Goal: Information Seeking & Learning: Find specific fact

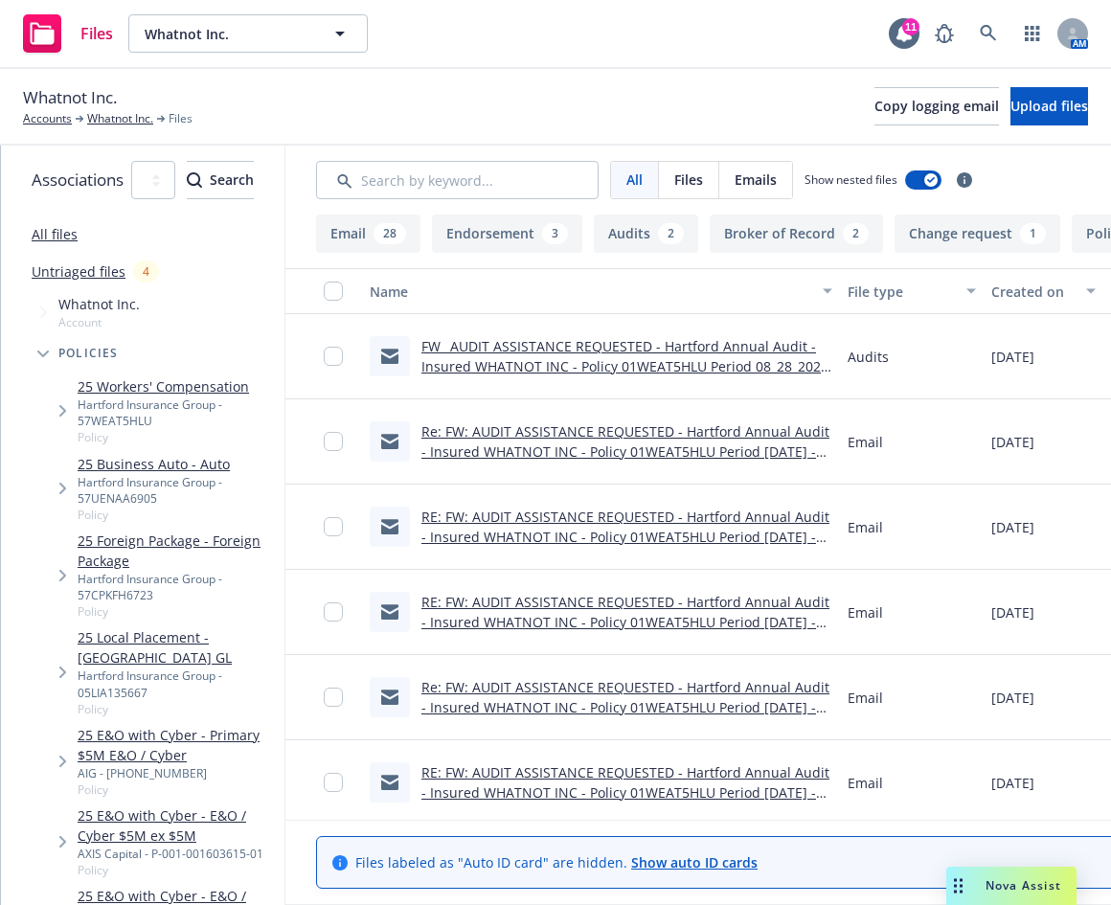
scroll to position [935, 0]
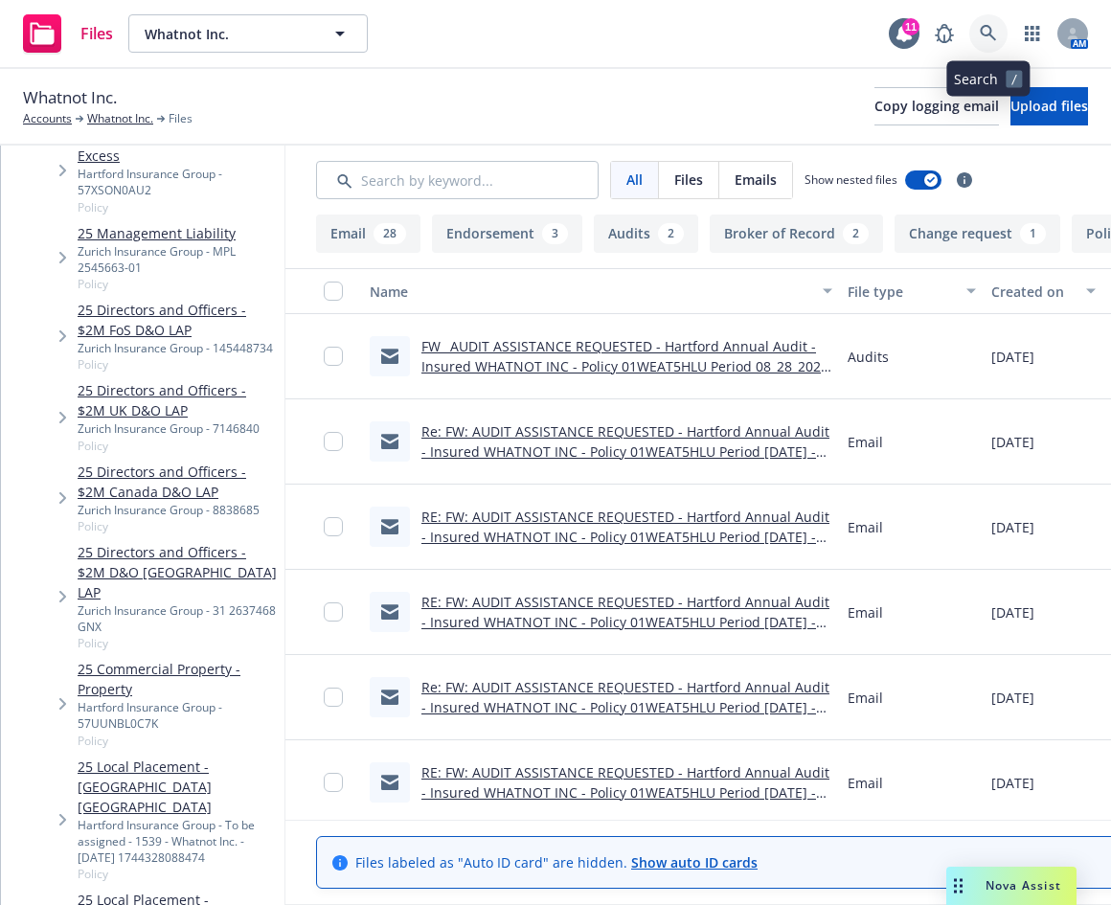
click at [979, 30] on link at bounding box center [988, 33] width 38 height 38
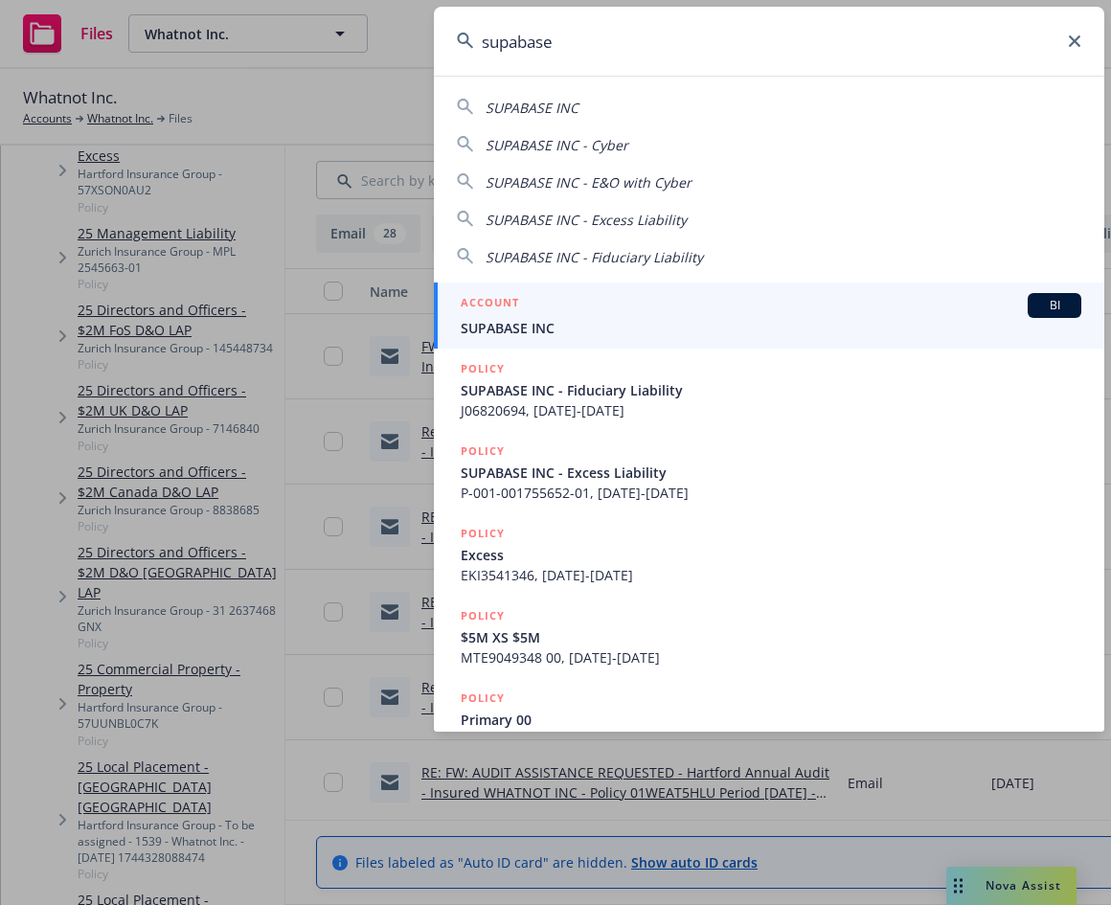
type input "supabase"
click at [732, 306] on div "ACCOUNT BI" at bounding box center [771, 305] width 620 height 25
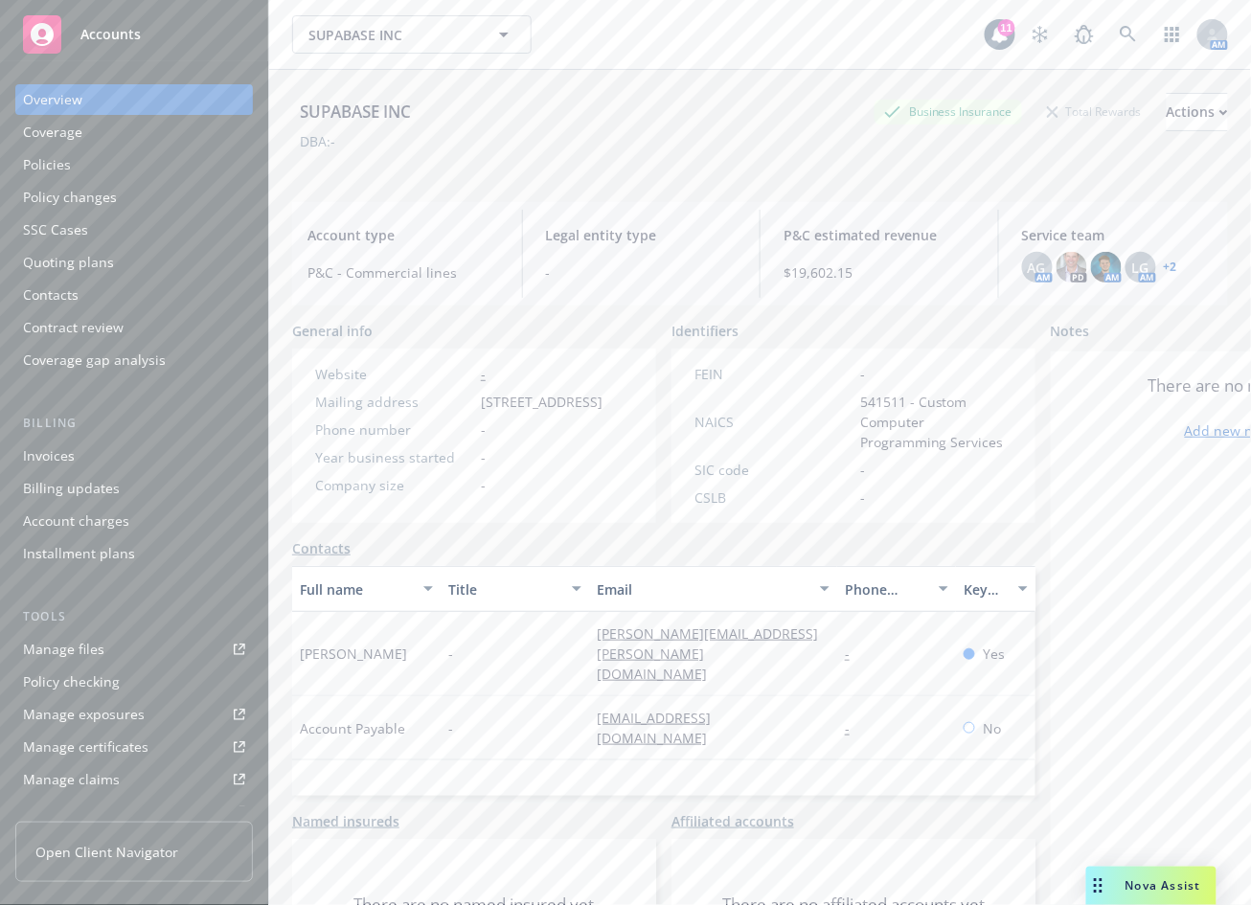
click at [148, 157] on div "Policies" at bounding box center [134, 164] width 222 height 31
click at [138, 162] on div "Policies" at bounding box center [134, 164] width 222 height 31
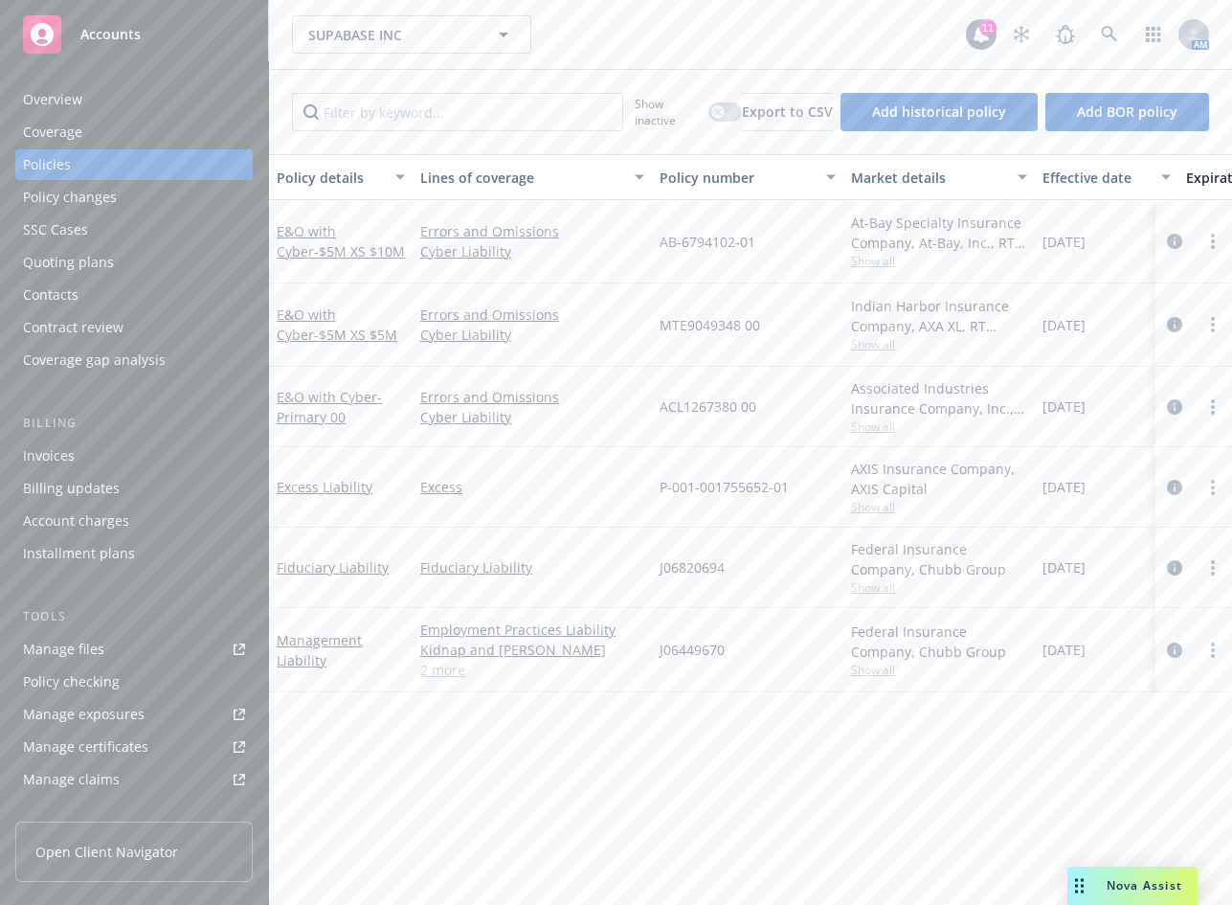
click at [866, 7] on div "SUPABASE INC SUPABASE INC 11 AM" at bounding box center [750, 34] width 963 height 69
click at [1101, 26] on icon at bounding box center [1109, 34] width 17 height 17
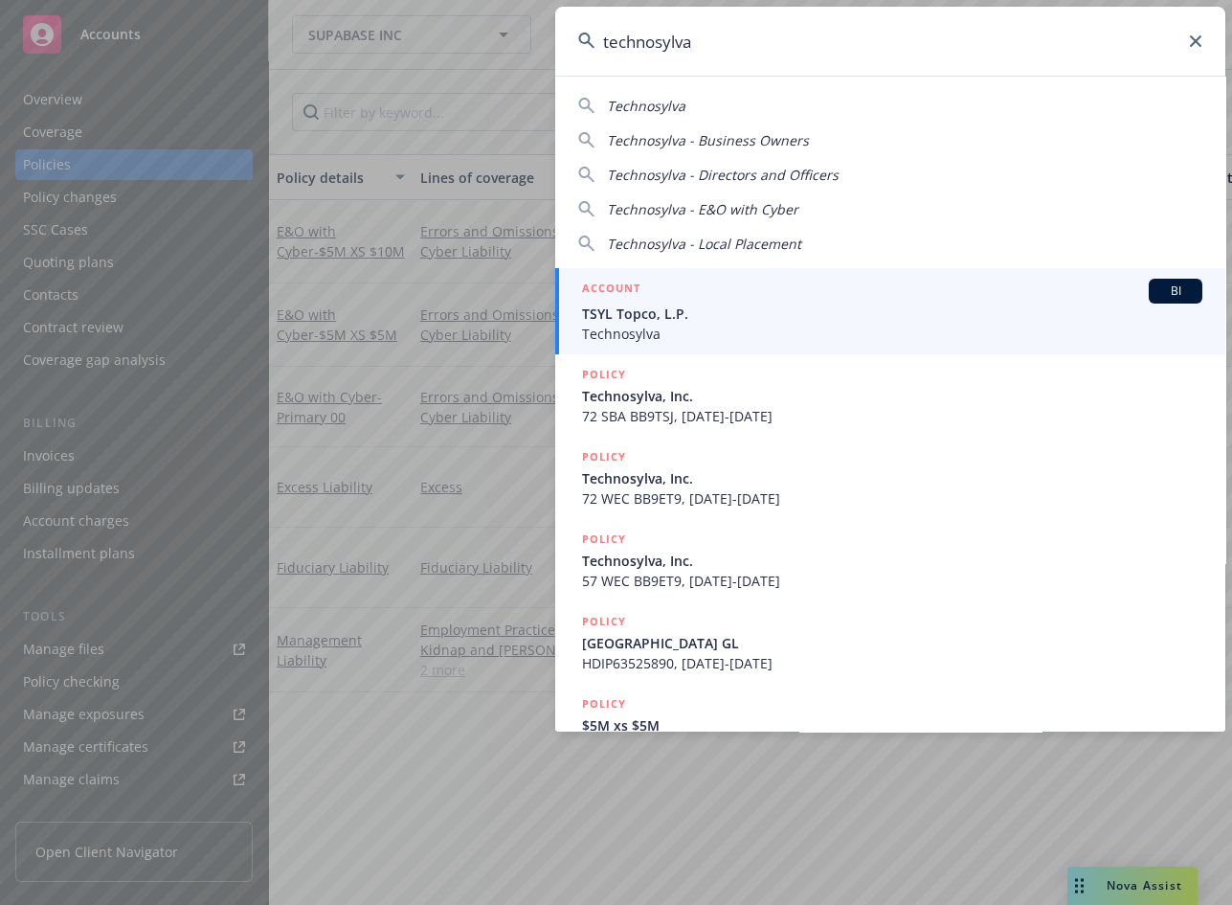
type input "technosylva"
click at [816, 302] on div "ACCOUNT BI" at bounding box center [892, 291] width 620 height 25
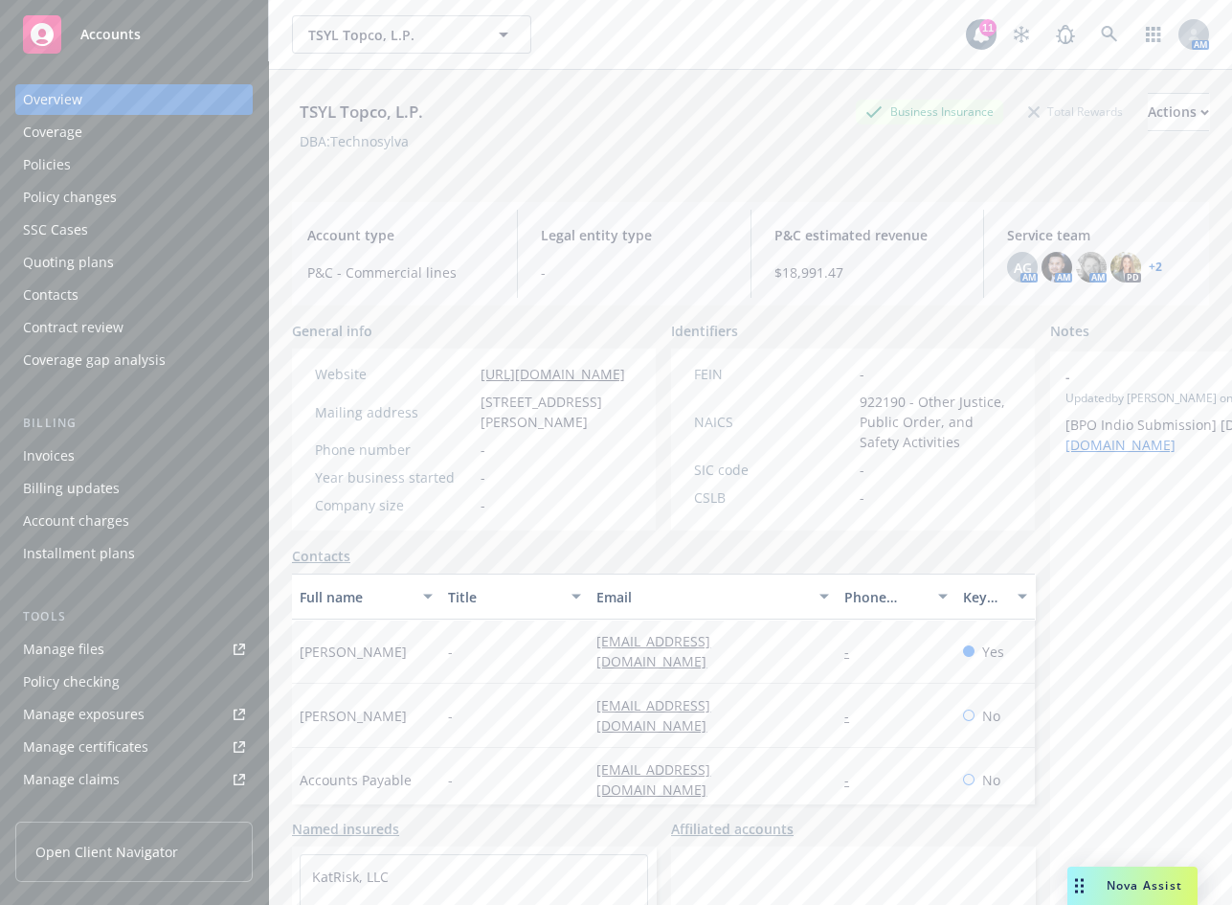
click at [169, 166] on div "Policies" at bounding box center [134, 164] width 222 height 31
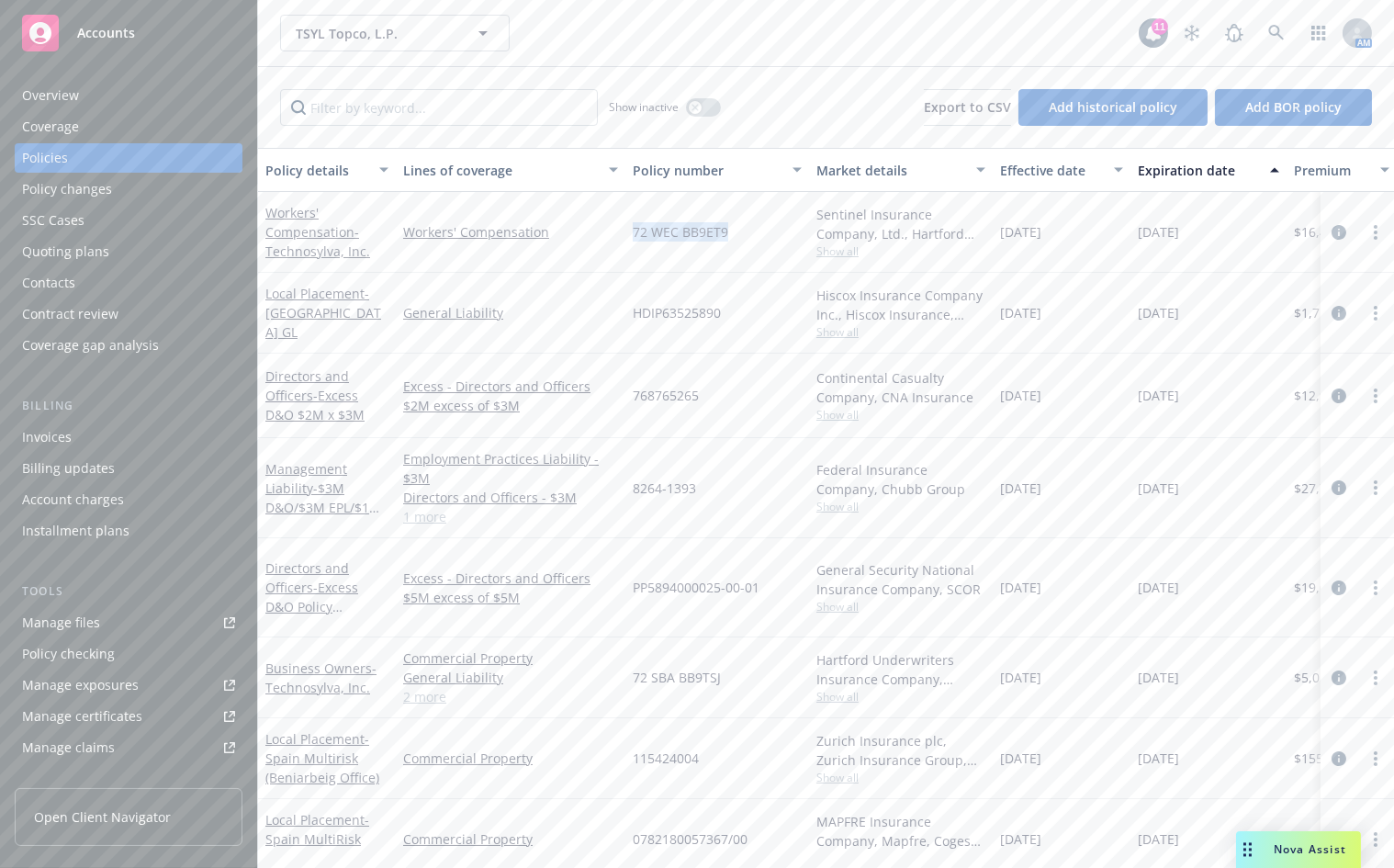
drag, startPoint x: 731, startPoint y: 235, endPoint x: 635, endPoint y: 229, distance: 96.2
click at [635, 229] on div "72 WEC BB9ET9" at bounding box center [718, 232] width 184 height 81
copy span "72 WEC BB9ET9"
click at [132, 616] on link "Manage files" at bounding box center [128, 622] width 227 height 30
